Goal: Task Accomplishment & Management: Manage account settings

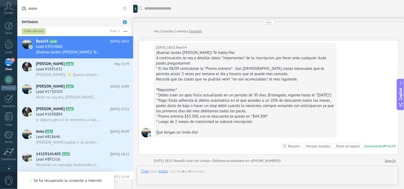
scroll to position [4, 0]
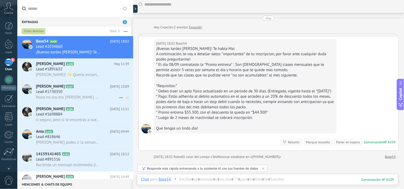
click at [46, 89] on span "[PERSON_NAME]" at bounding box center [50, 86] width 29 height 5
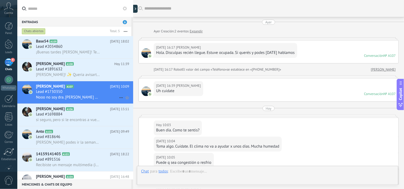
scroll to position [127, 0]
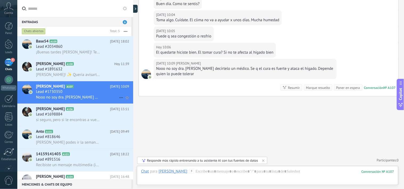
drag, startPoint x: 118, startPoint y: 100, endPoint x: 99, endPoint y: 86, distance: 23.2
drag, startPoint x: 99, startPoint y: 86, endPoint x: 72, endPoint y: 91, distance: 26.9
click at [72, 91] on div "[PERSON_NAME] A107 [DATE] 10:09 Lead #1730350 Nooo no soy dra. [PERSON_NAME] de…" at bounding box center [84, 92] width 97 height 22
click at [120, 100] on icon at bounding box center [121, 98] width 6 height 6
click at [139, 114] on span "Conversación cerrada" at bounding box center [145, 113] width 36 height 11
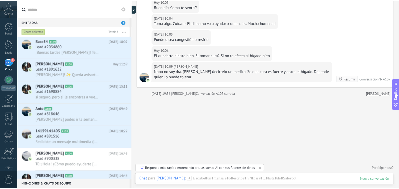
scroll to position [0, 0]
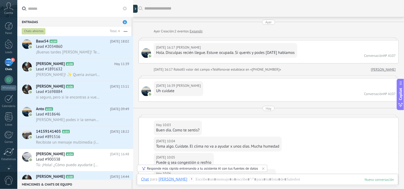
click at [7, 9] on icon at bounding box center [8, 6] width 9 height 8
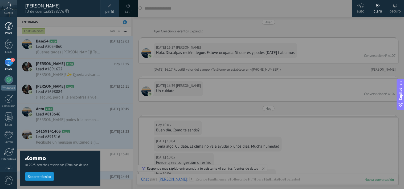
click at [7, 26] on div at bounding box center [9, 26] width 8 height 8
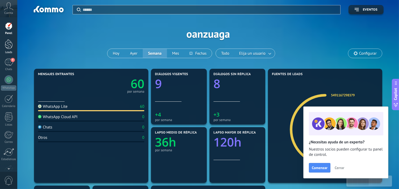
click at [7, 42] on div at bounding box center [9, 44] width 8 height 10
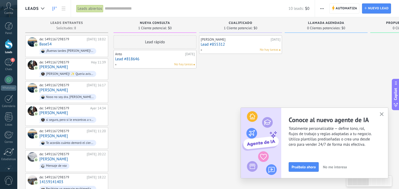
click at [331, 168] on span "No me interesa" at bounding box center [335, 167] width 24 height 4
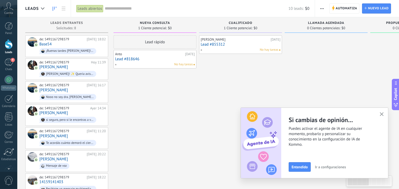
click at [381, 114] on use "button" at bounding box center [382, 115] width 4 height 4
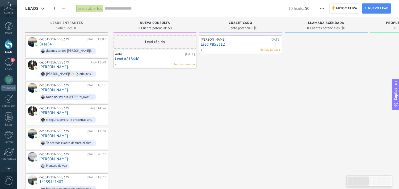
click at [315, 25] on span "Llamada agendada" at bounding box center [326, 23] width 36 height 4
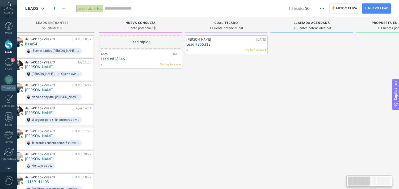
scroll to position [0, 3]
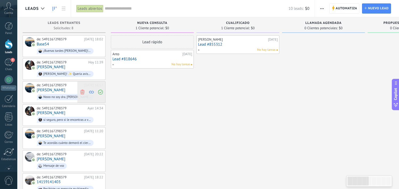
click at [83, 92] on use at bounding box center [82, 92] width 4 height 5
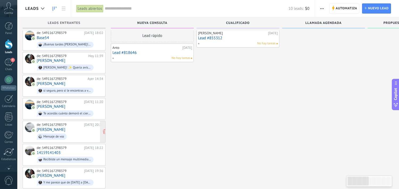
scroll to position [0, 0]
